Goal: Check status: Check status

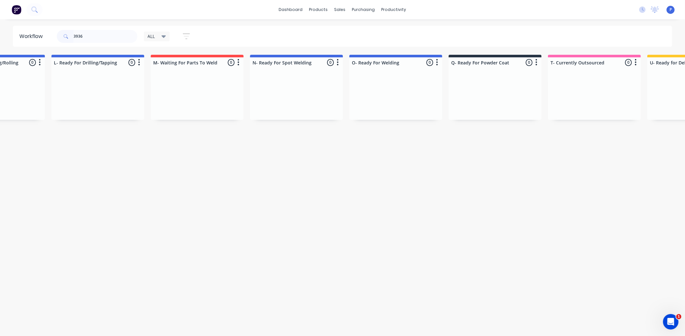
scroll to position [0, 1606]
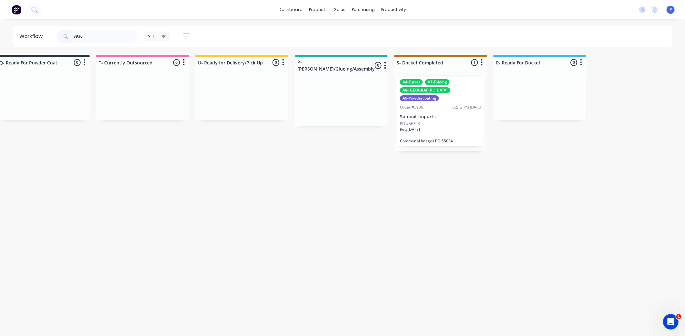
type input "3936"
click at [442, 87] on div "A4-Turret A7-Folding A8-Welding A9-Powdercoating" at bounding box center [440, 90] width 81 height 22
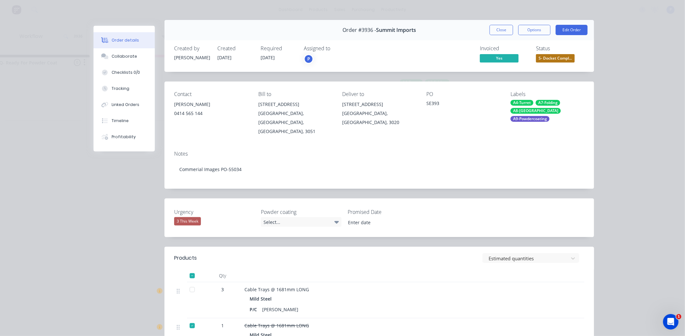
scroll to position [6, 0]
click at [188, 283] on div at bounding box center [192, 289] width 13 height 13
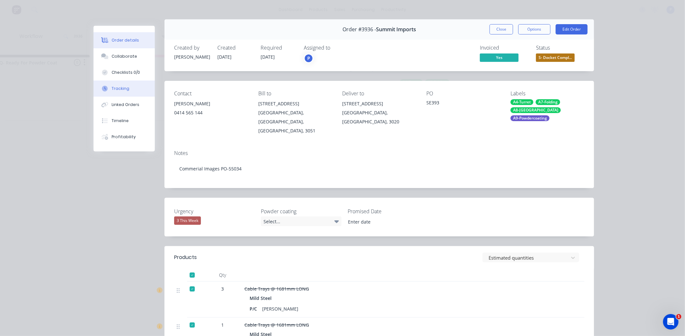
click at [137, 87] on button "Tracking" at bounding box center [124, 89] width 61 height 16
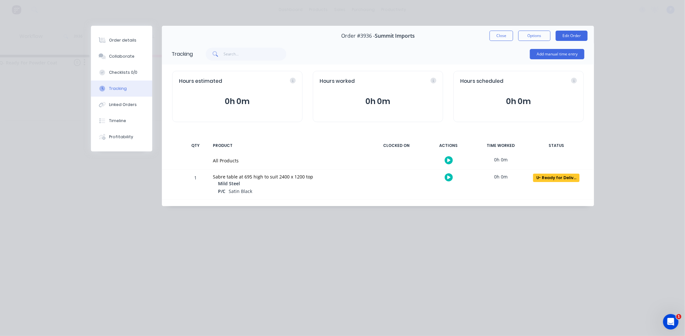
scroll to position [0, 0]
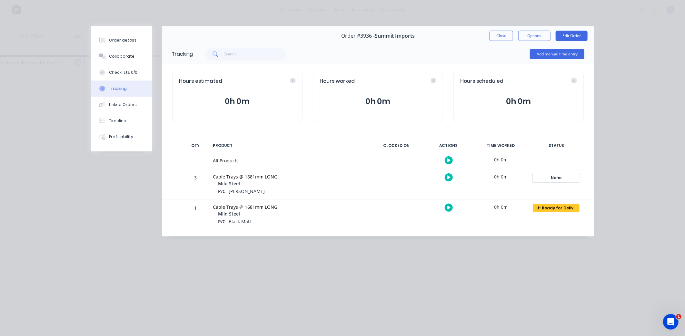
click at [567, 179] on div "None" at bounding box center [556, 178] width 46 height 8
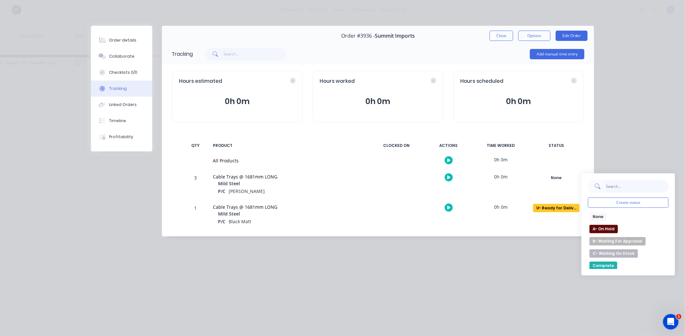
click at [652, 192] on input "text" at bounding box center [637, 186] width 63 height 13
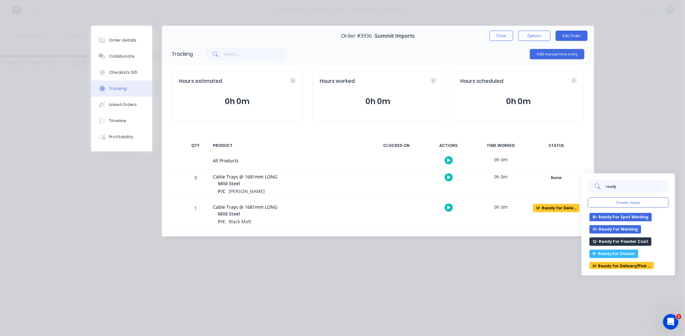
scroll to position [25, 0]
type input "ready"
click at [647, 268] on button "U- Ready for Delivery/Pick Up" at bounding box center [621, 265] width 64 height 8
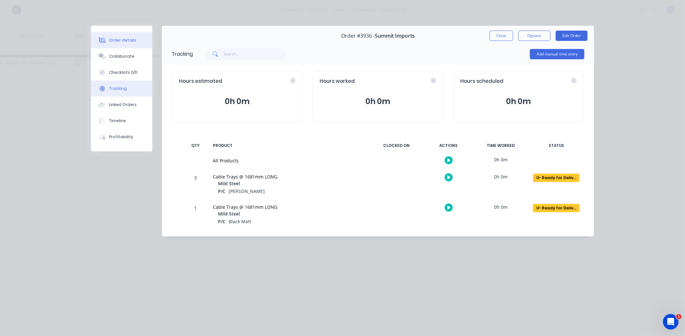
click at [120, 43] on div "Order details" at bounding box center [122, 40] width 27 height 6
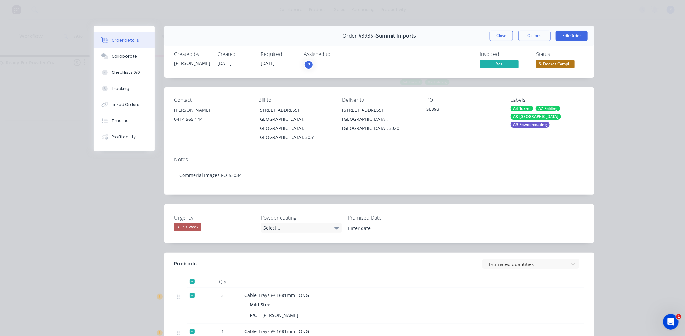
click at [541, 66] on span "S- Docket Compl..." at bounding box center [555, 64] width 39 height 8
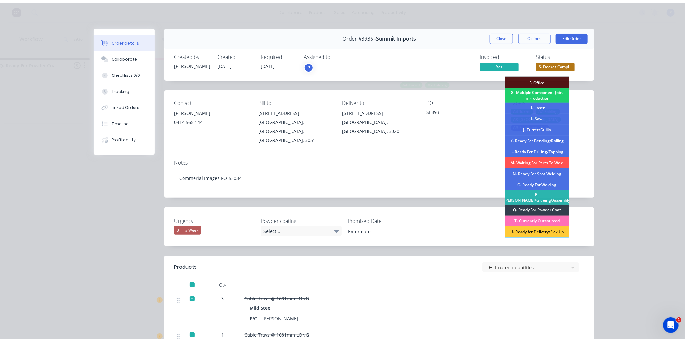
scroll to position [71, 0]
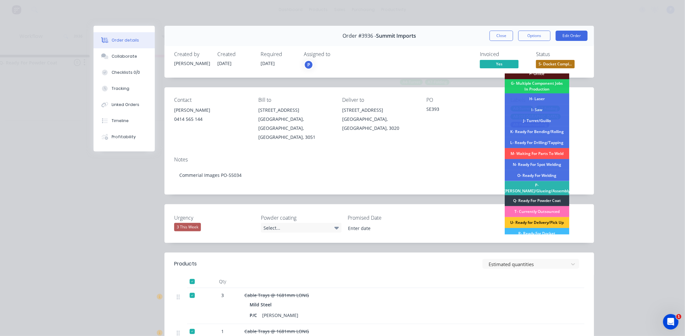
click at [537, 217] on div "U- Ready for Delivery/Pick Up" at bounding box center [537, 222] width 64 height 11
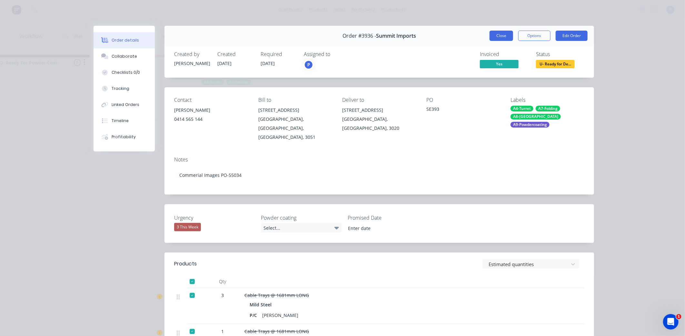
click at [496, 36] on button "Close" at bounding box center [501, 36] width 24 height 10
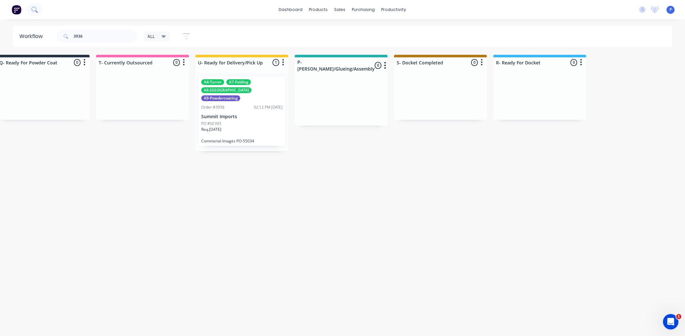
click at [36, 11] on icon at bounding box center [36, 12] width 2 height 2
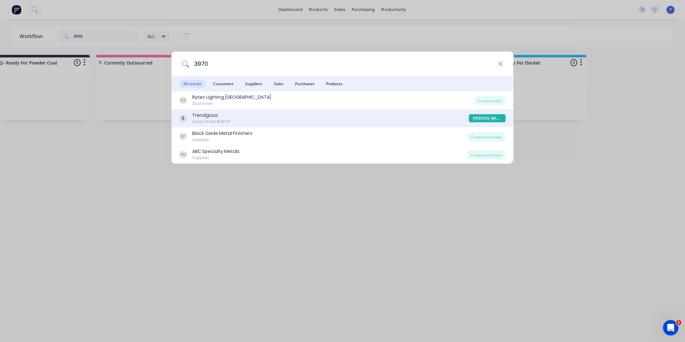
type input "3970"
click at [196, 113] on div "Trendgosa" at bounding box center [211, 115] width 38 height 7
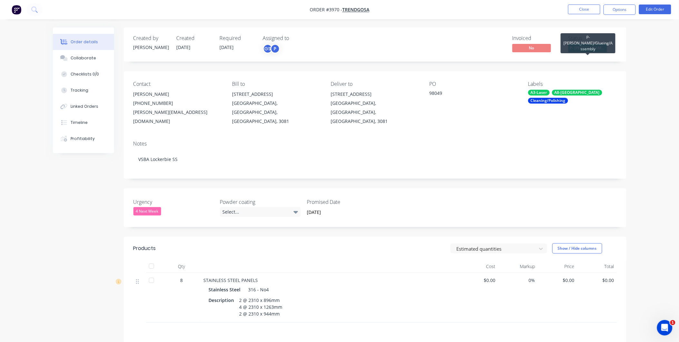
click at [599, 49] on span "P- [PERSON_NAME]/Gluei..." at bounding box center [588, 48] width 39 height 8
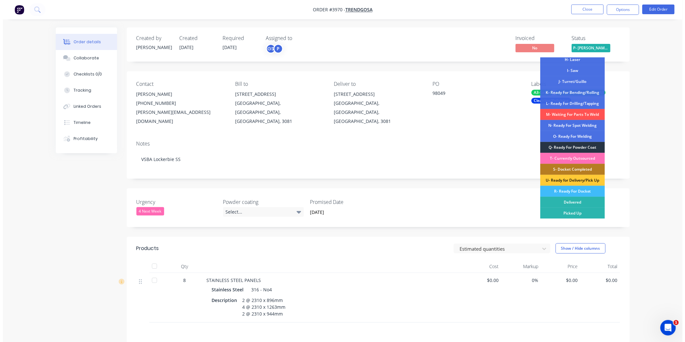
scroll to position [97, 0]
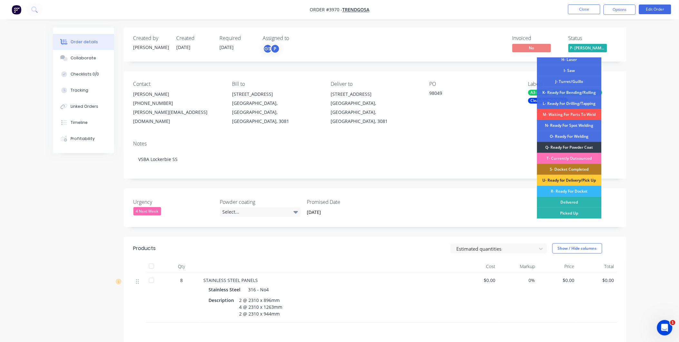
click at [585, 191] on div "R- Ready For Docket" at bounding box center [569, 191] width 64 height 11
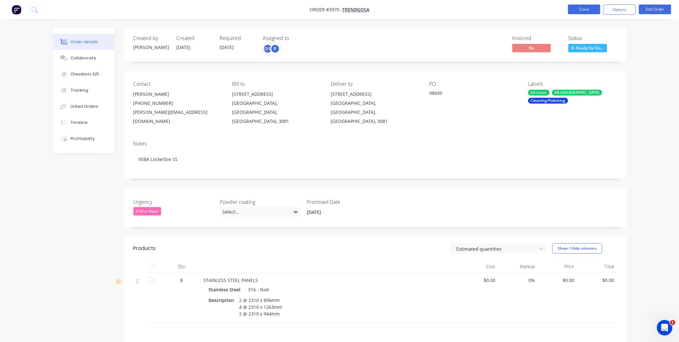
click at [578, 11] on button "Close" at bounding box center [584, 10] width 32 height 10
